Goal: Check status: Check status

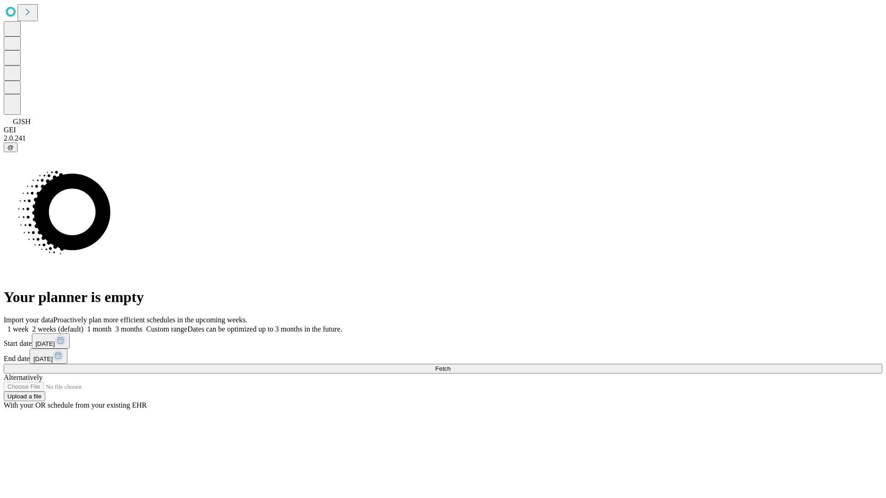
click at [450, 366] on span "Fetch" at bounding box center [442, 369] width 15 height 7
